Goal: Information Seeking & Learning: Understand process/instructions

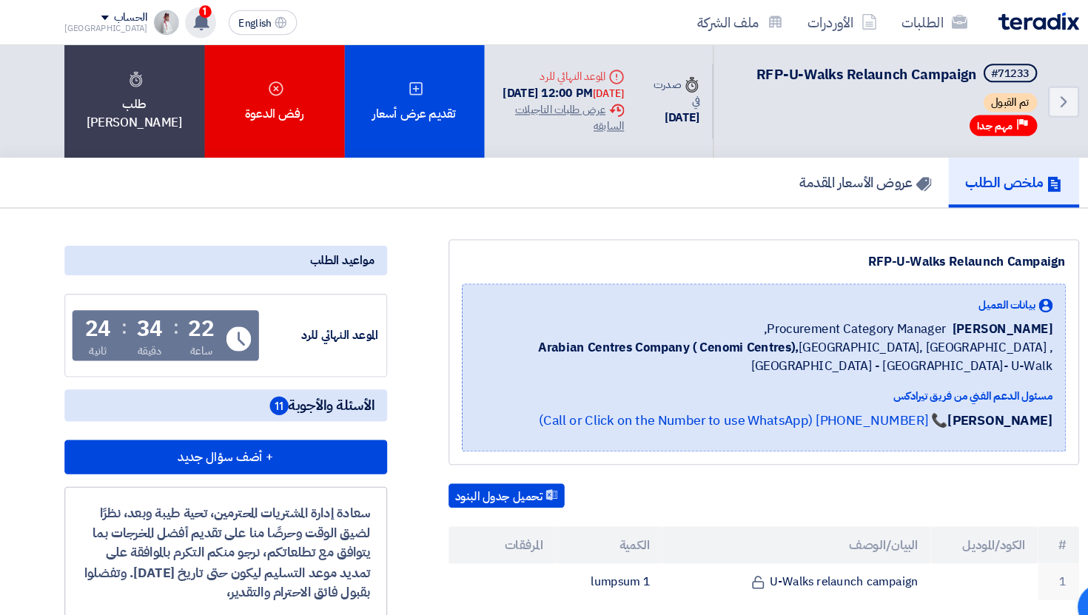
click at [184, 13] on icon at bounding box center [192, 21] width 16 height 16
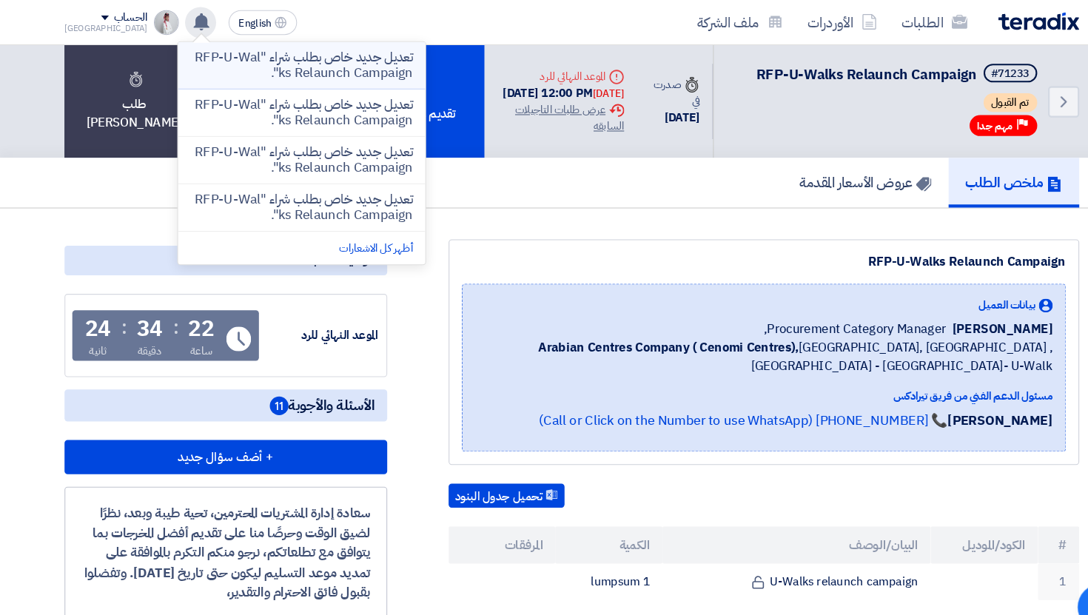
click at [215, 56] on p "تعديل جديد خاص بطلب شراء "RFP-U-Walks Relaunch Campaign"." at bounding box center [287, 62] width 212 height 30
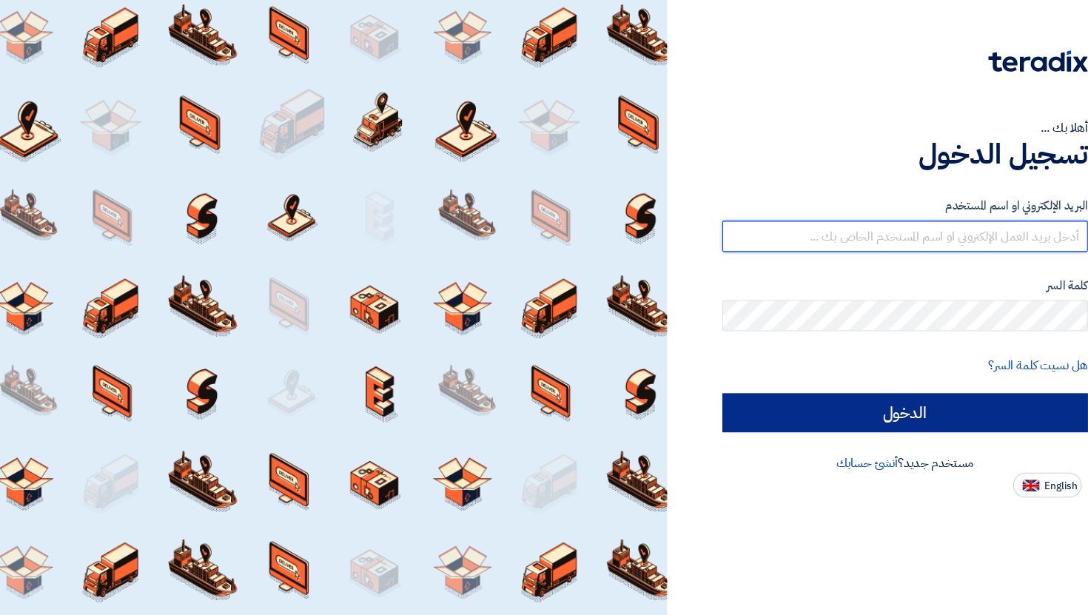
type input "[PERSON_NAME][EMAIL_ADDRESS][DOMAIN_NAME]"
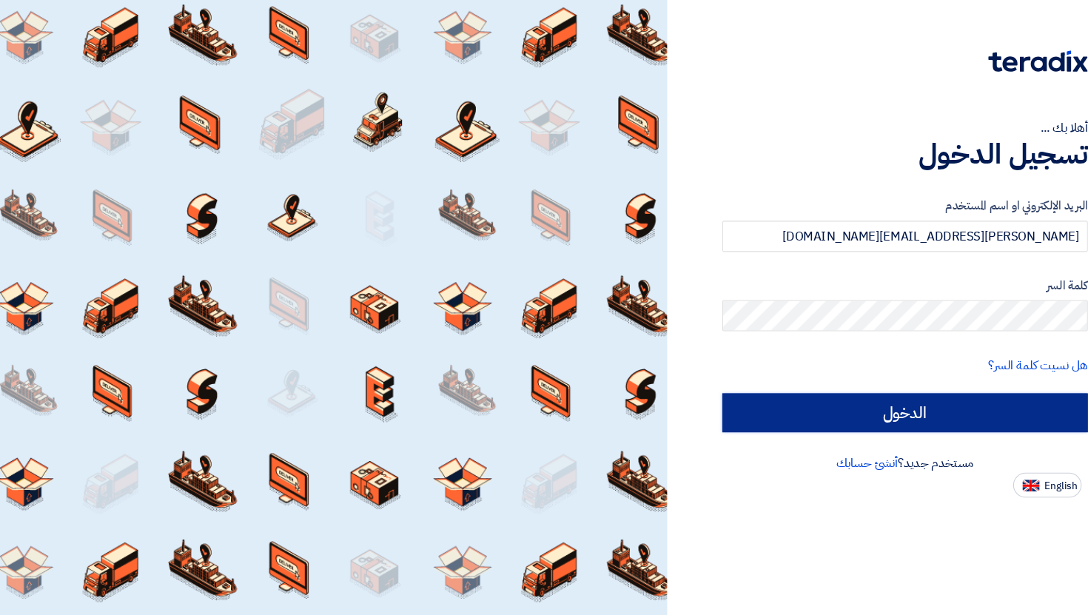
click at [860, 399] on input "الدخول" at bounding box center [862, 393] width 349 height 37
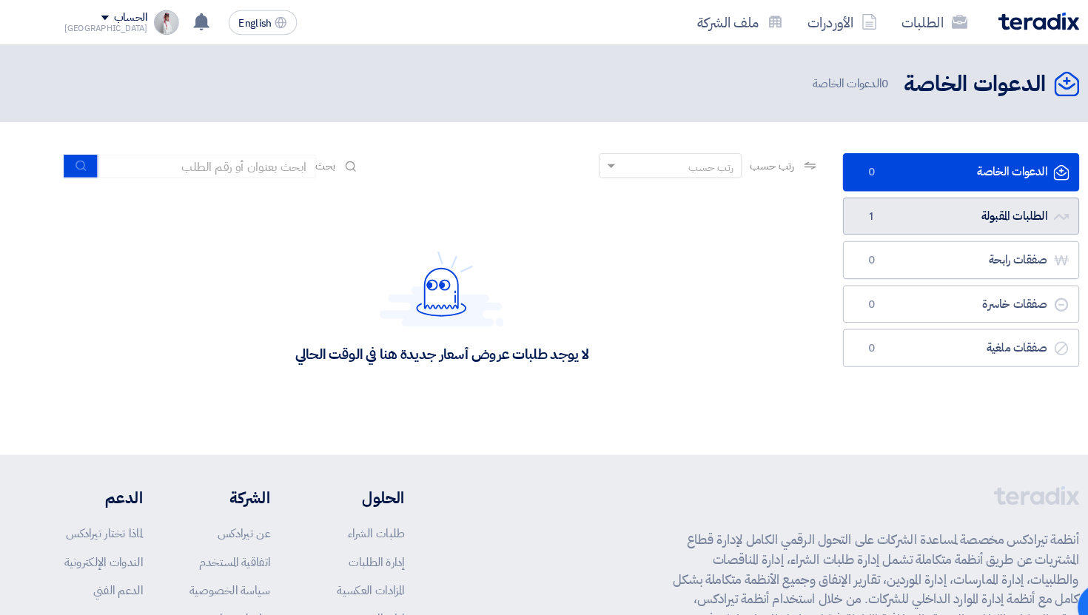
click at [862, 201] on link "الطلبات المقبولة الطلبات المقبولة 1" at bounding box center [914, 206] width 225 height 36
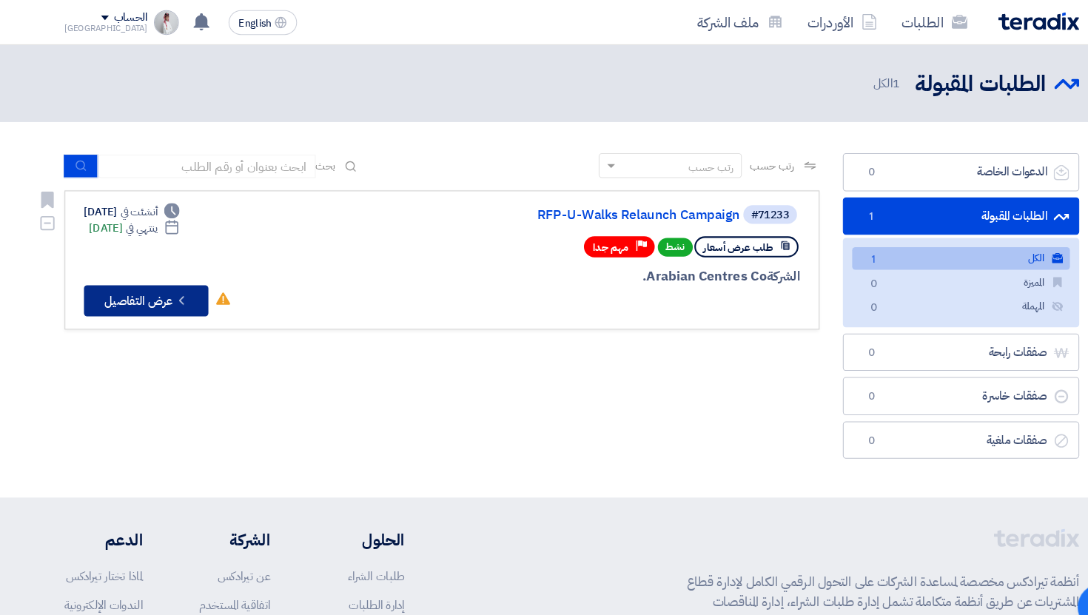
click at [167, 293] on button "Check details عرض التفاصيل" at bounding box center [139, 287] width 118 height 30
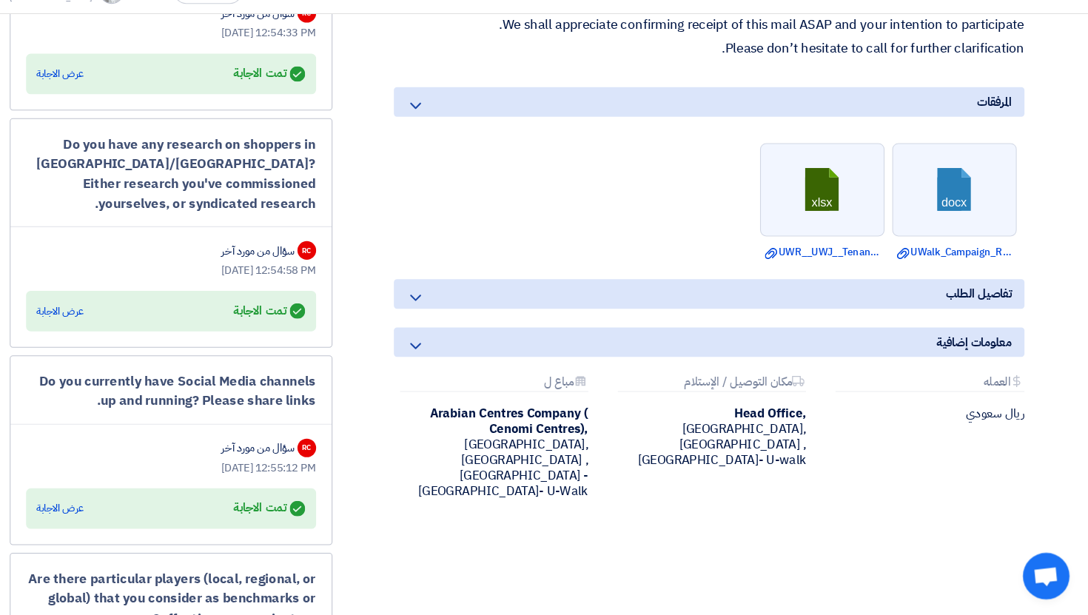
scroll to position [804, 0]
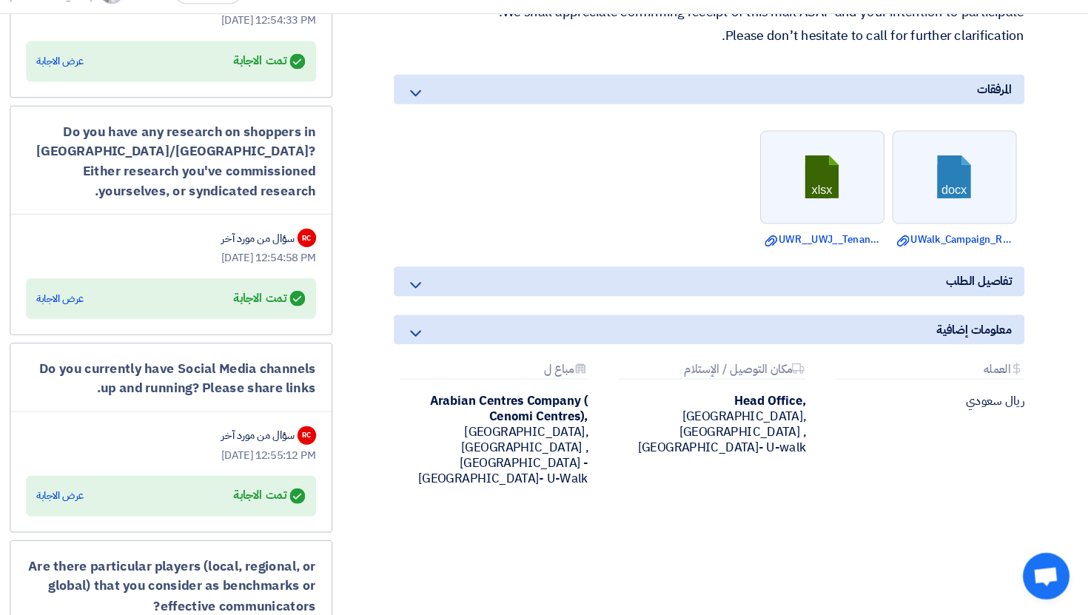
click at [599, 312] on div "تفاصيل الطلب" at bounding box center [727, 298] width 600 height 28
click at [449, 310] on icon at bounding box center [448, 301] width 18 height 18
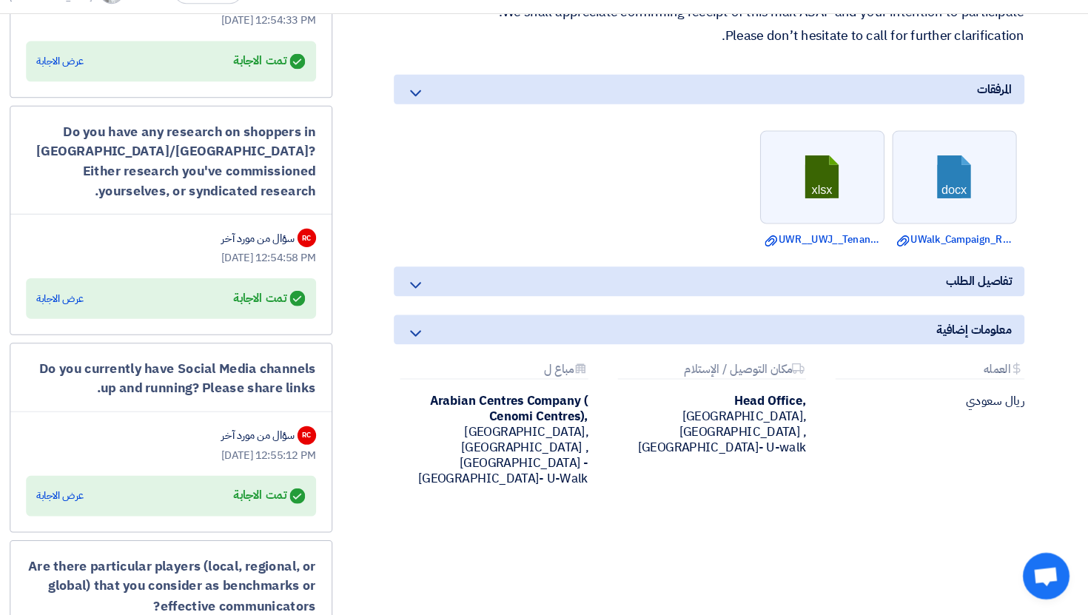
click at [449, 356] on icon at bounding box center [448, 347] width 18 height 18
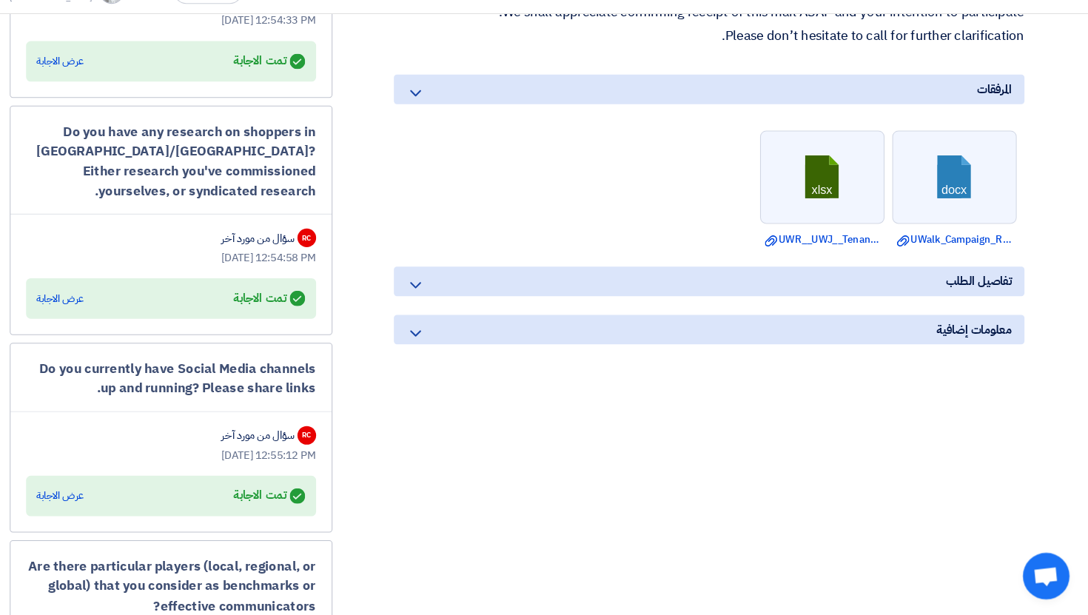
click at [449, 356] on icon at bounding box center [448, 347] width 18 height 18
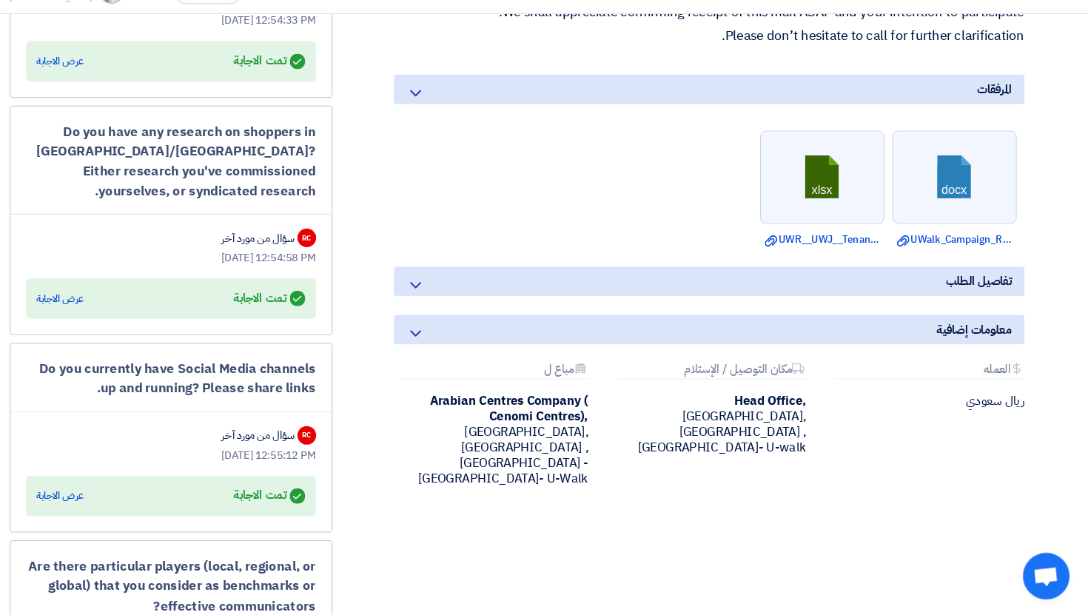
click at [449, 356] on icon at bounding box center [448, 347] width 18 height 18
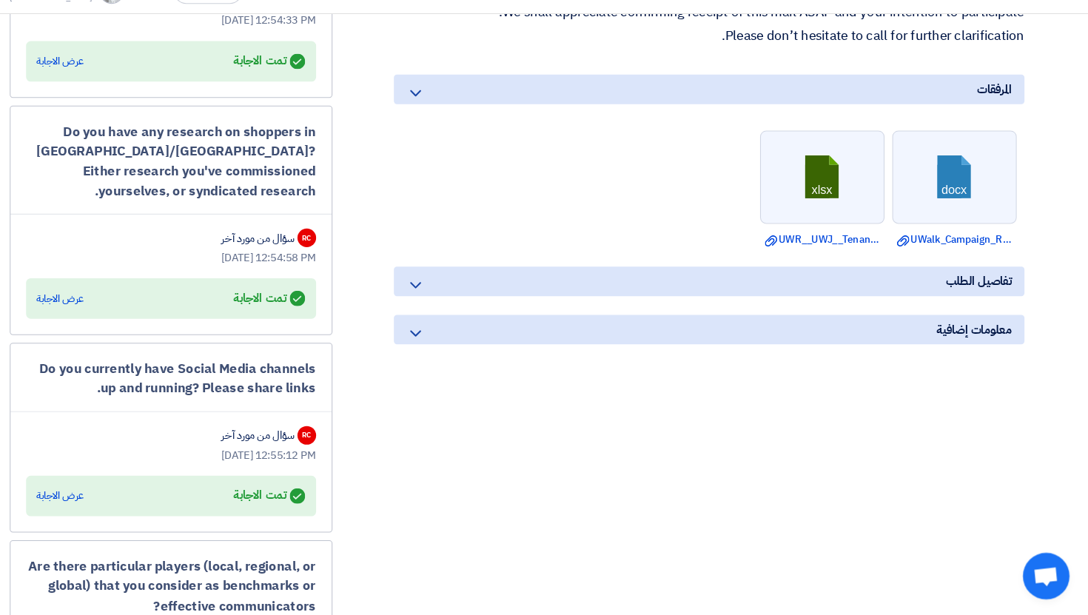
click at [449, 356] on icon at bounding box center [448, 347] width 18 height 18
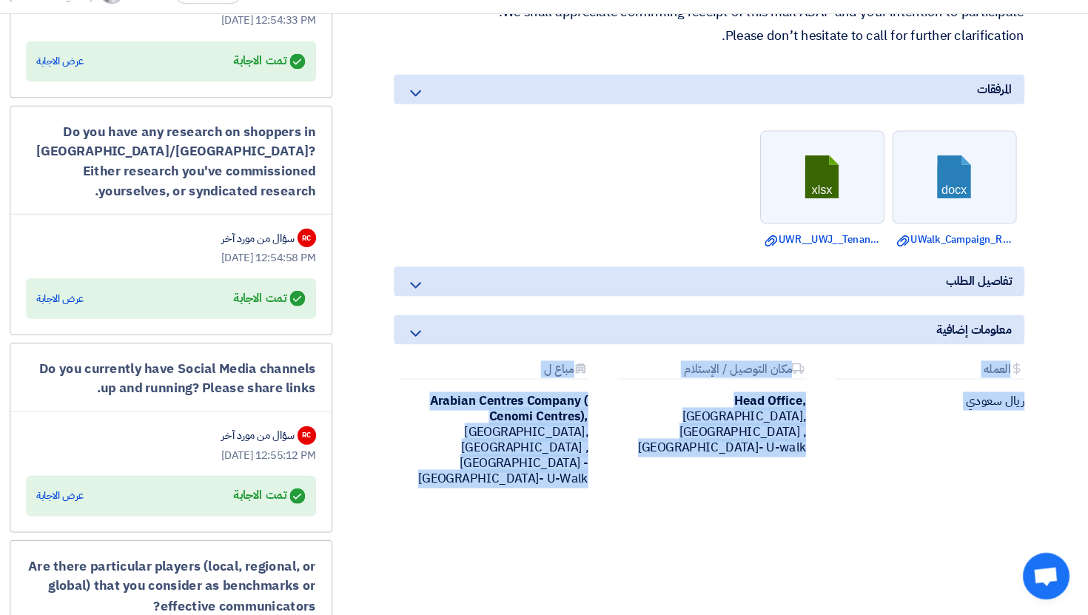
click at [449, 356] on icon at bounding box center [448, 347] width 18 height 18
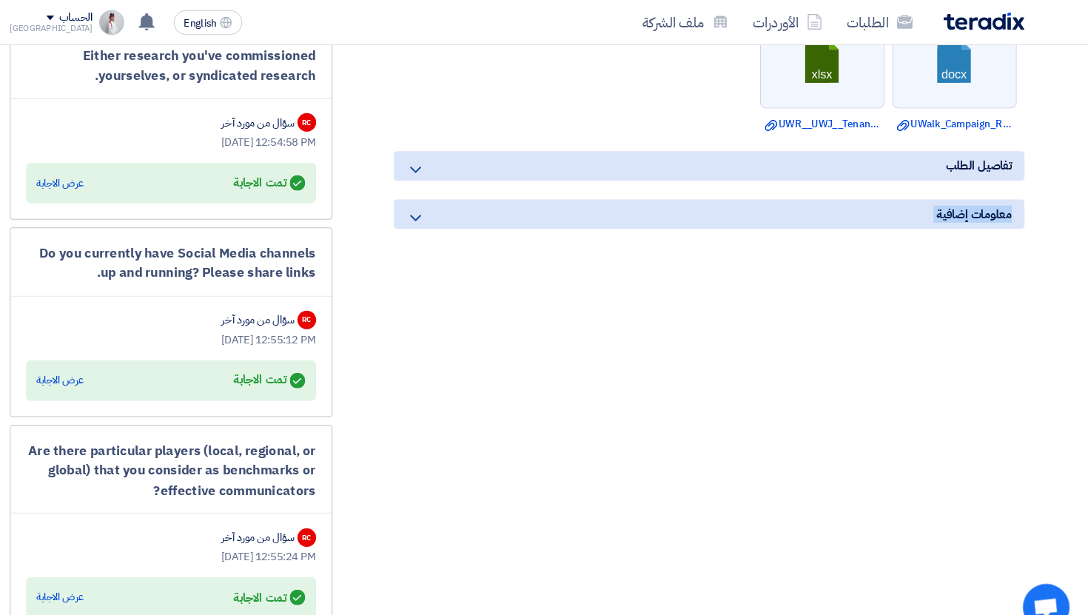
scroll to position [903, 0]
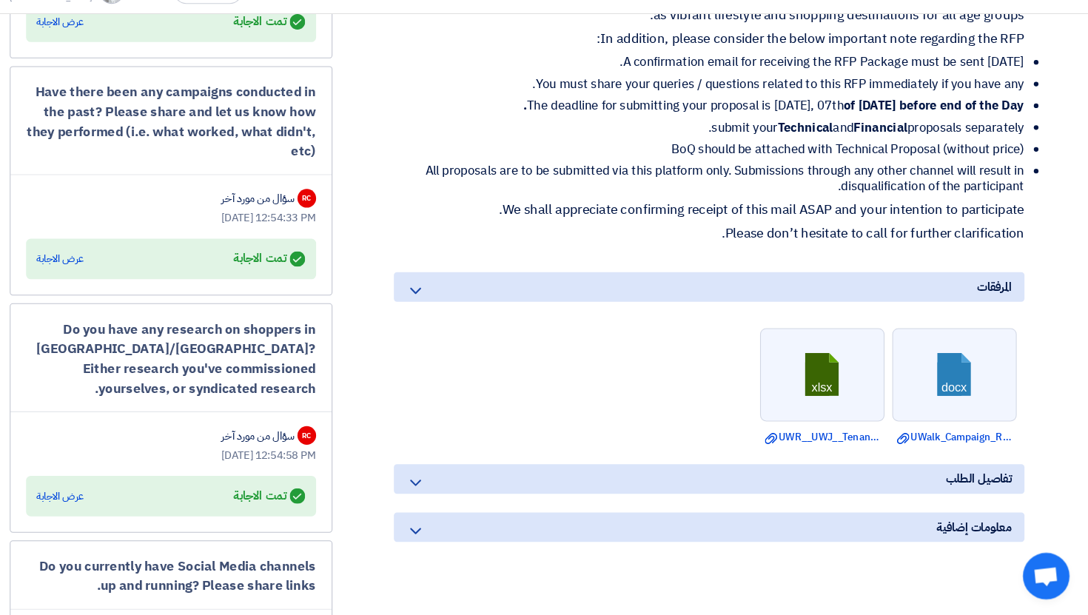
scroll to position [618, 0]
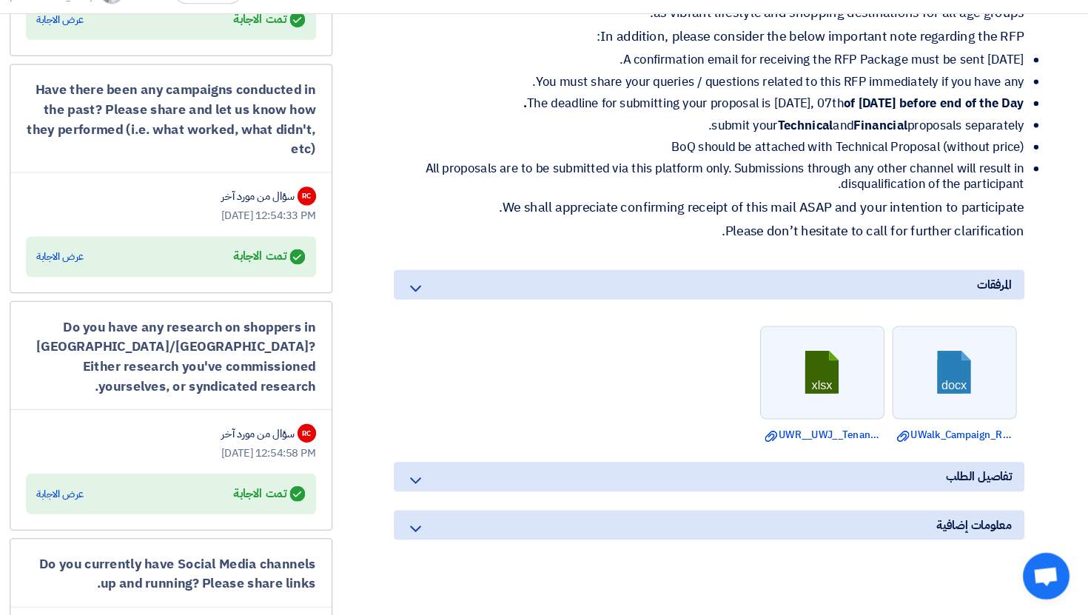
click at [523, 235] on p "We shall appreciate confirming receipt of this mail ASAP and your intention to …" at bounding box center [727, 227] width 600 height 15
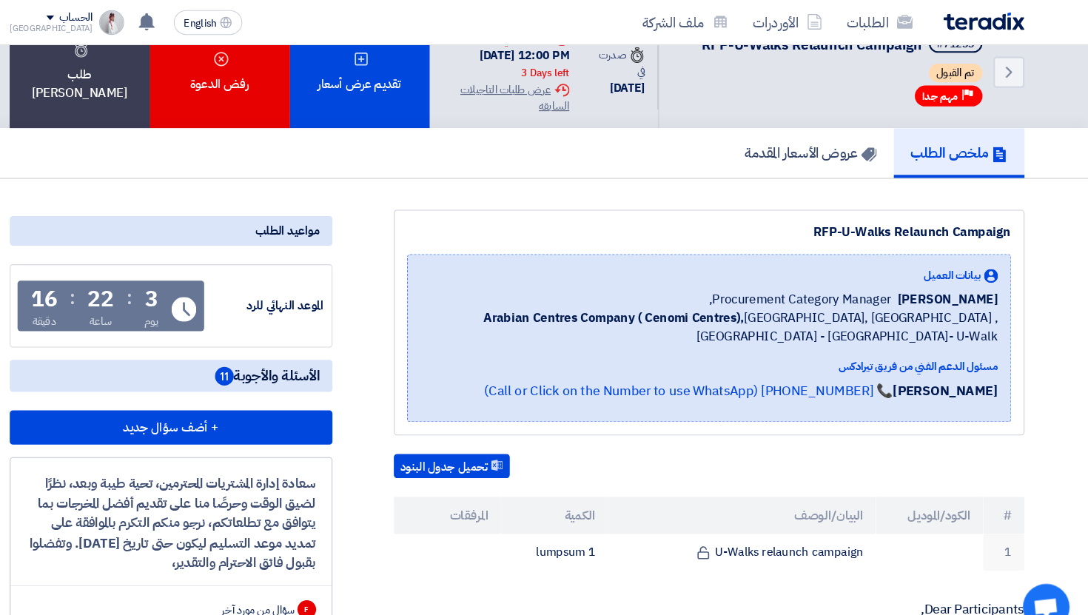
scroll to position [0, 0]
